Goal: Information Seeking & Learning: Learn about a topic

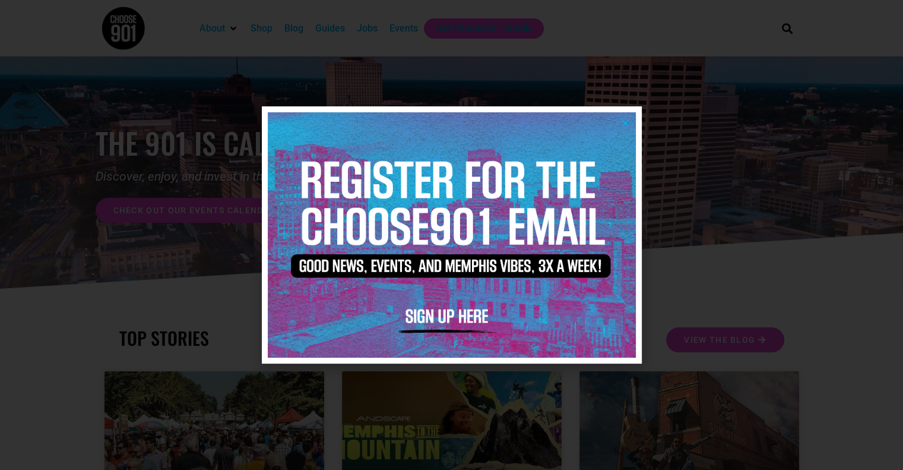
click at [623, 123] on icon "Close" at bounding box center [625, 122] width 9 height 9
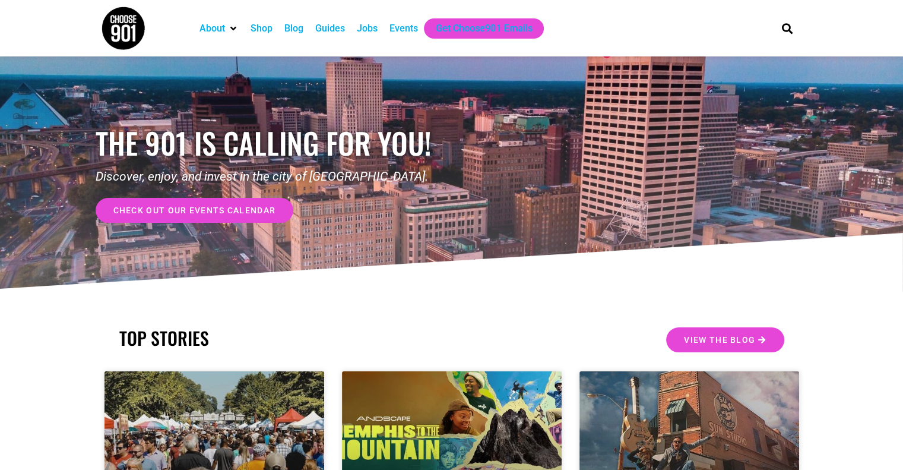
click at [323, 23] on div "Guides" at bounding box center [330, 28] width 30 height 14
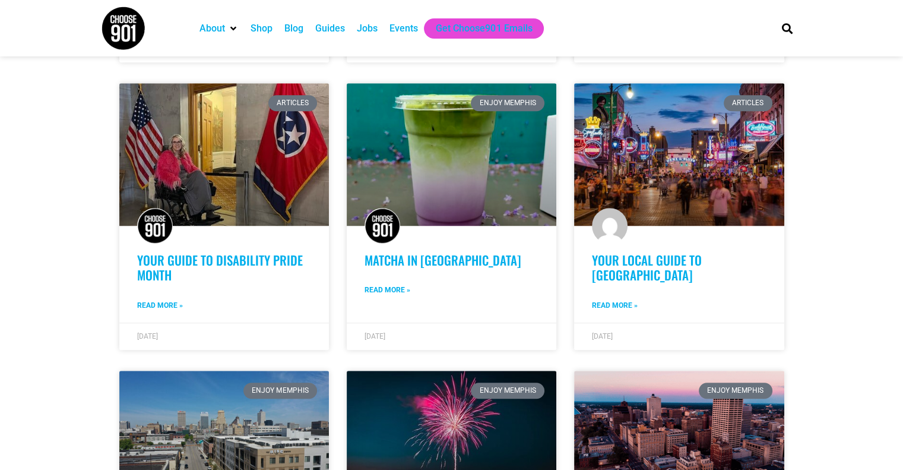
scroll to position [604, 0]
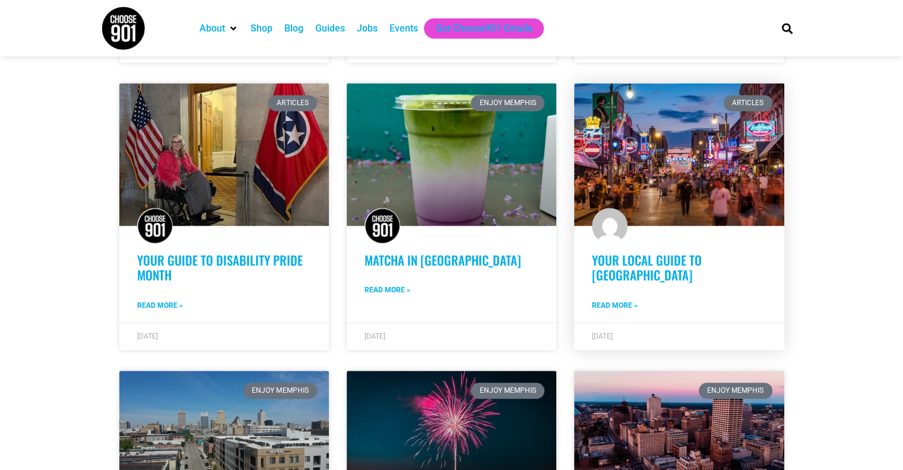
click at [605, 251] on link "Your Local Guide to [GEOGRAPHIC_DATA]" at bounding box center [647, 267] width 110 height 33
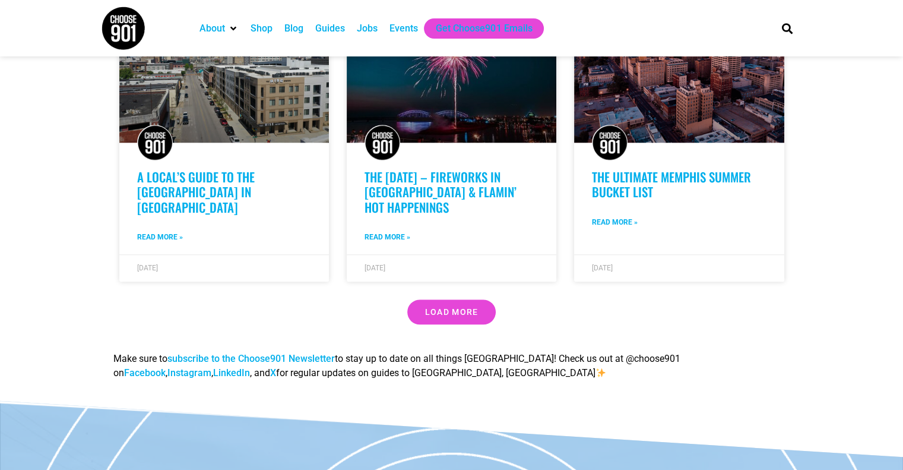
scroll to position [976, 0]
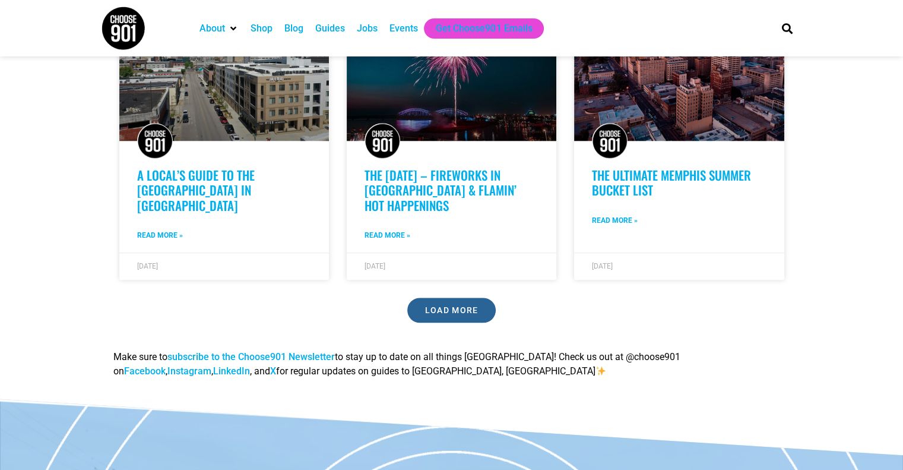
click at [464, 306] on span "Load More" at bounding box center [451, 310] width 53 height 8
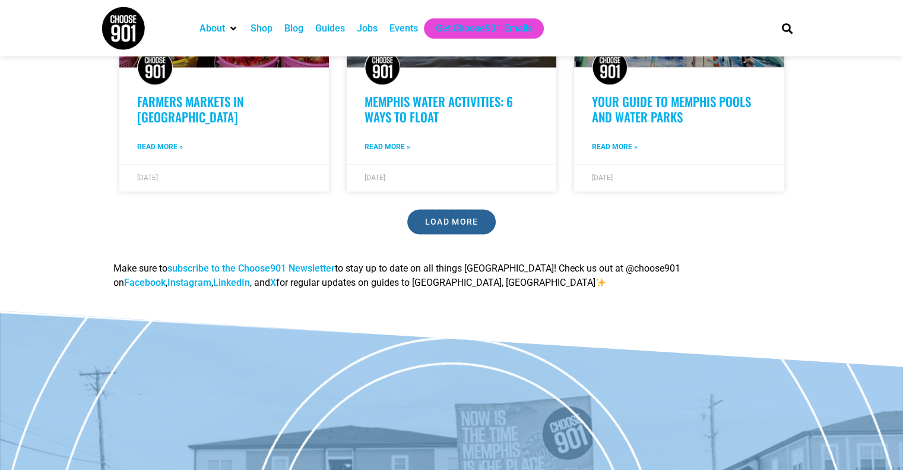
scroll to position [1931, 0]
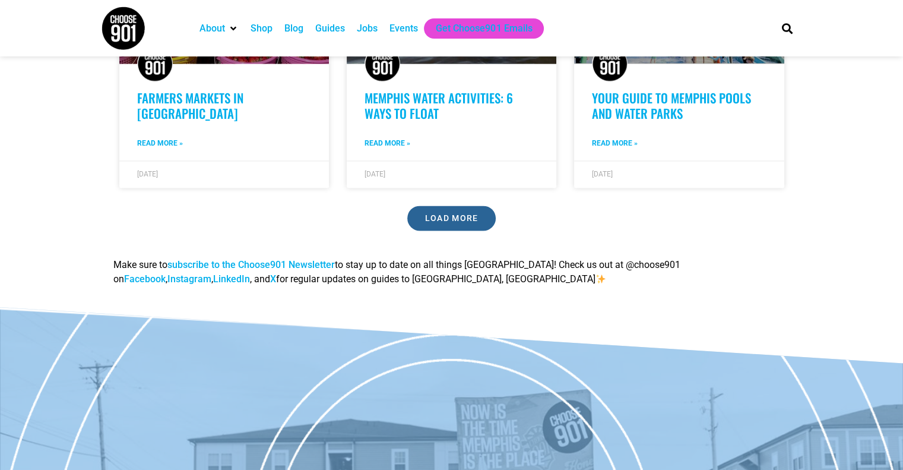
click at [472, 206] on link "Load More" at bounding box center [451, 218] width 89 height 25
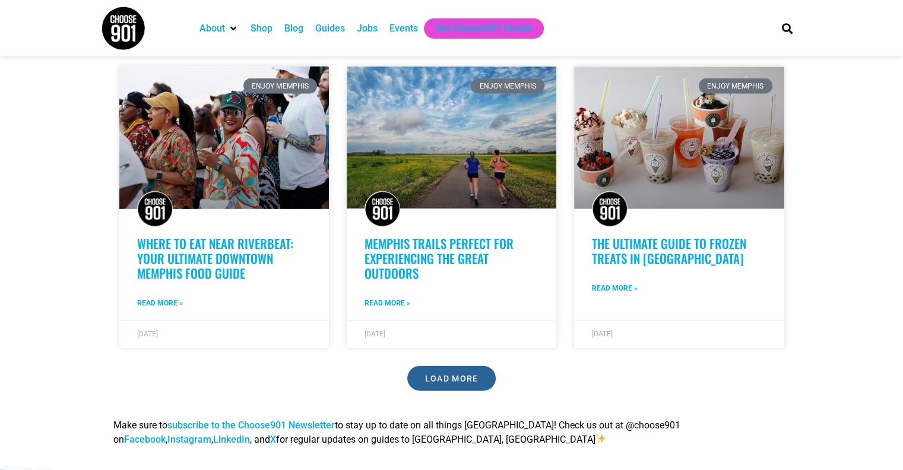
scroll to position [2664, 0]
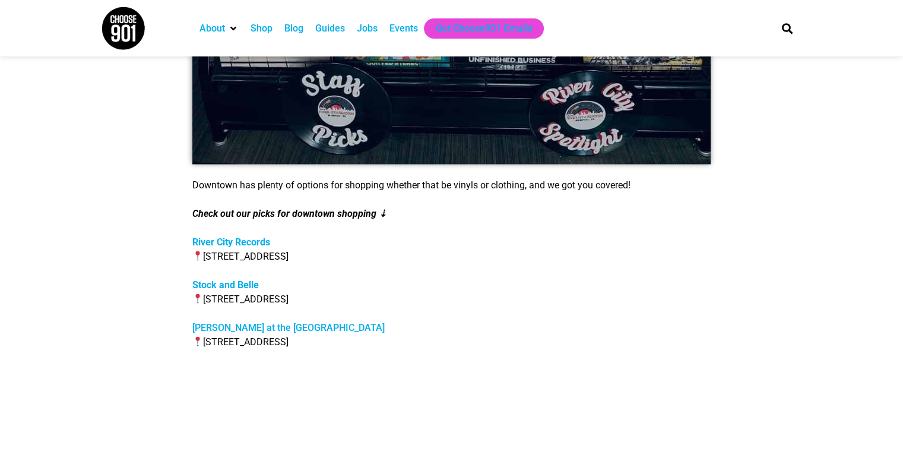
scroll to position [2052, 0]
